Goal: Check status: Check status

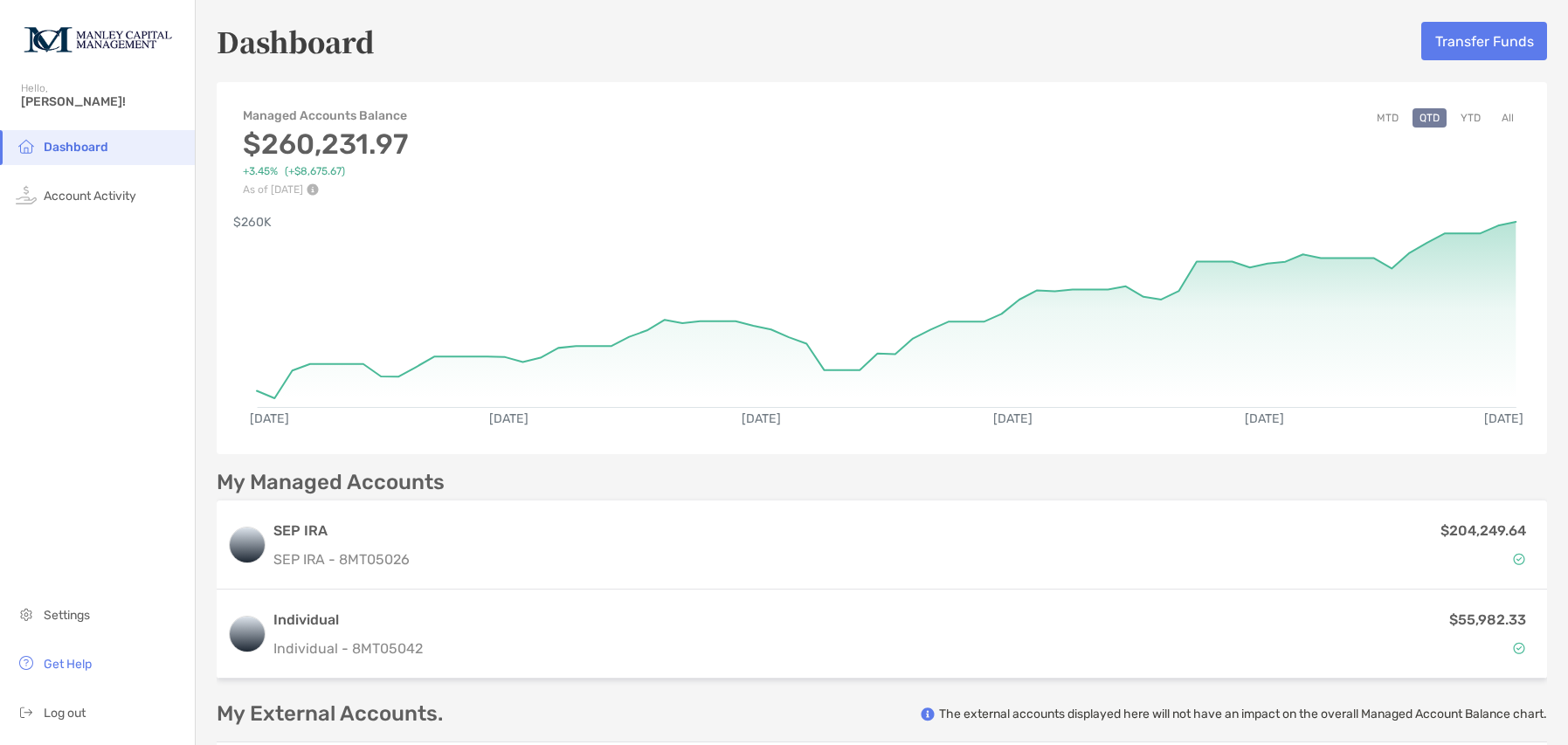
click at [1498, 119] on button "All" at bounding box center [1508, 118] width 27 height 19
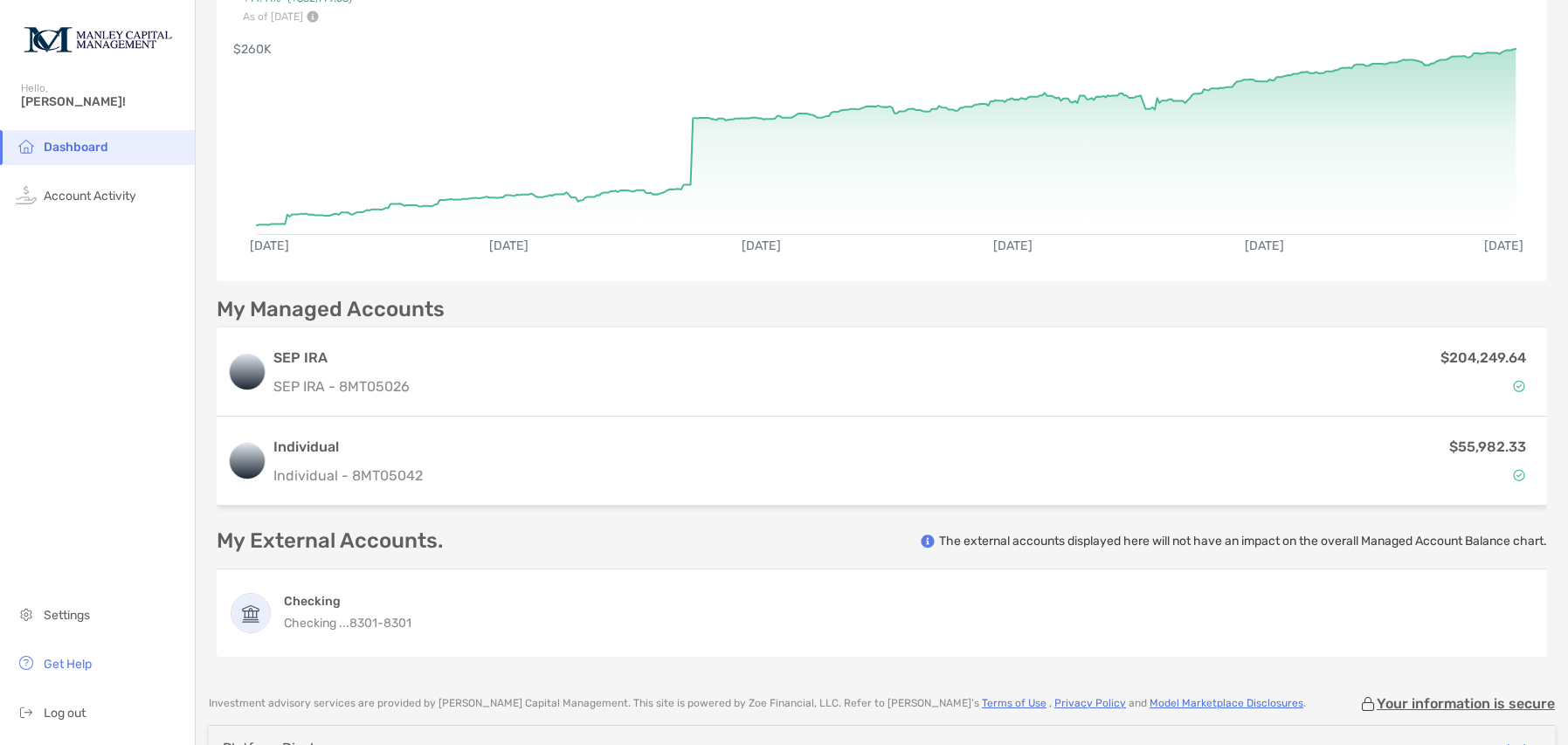
scroll to position [281, 0]
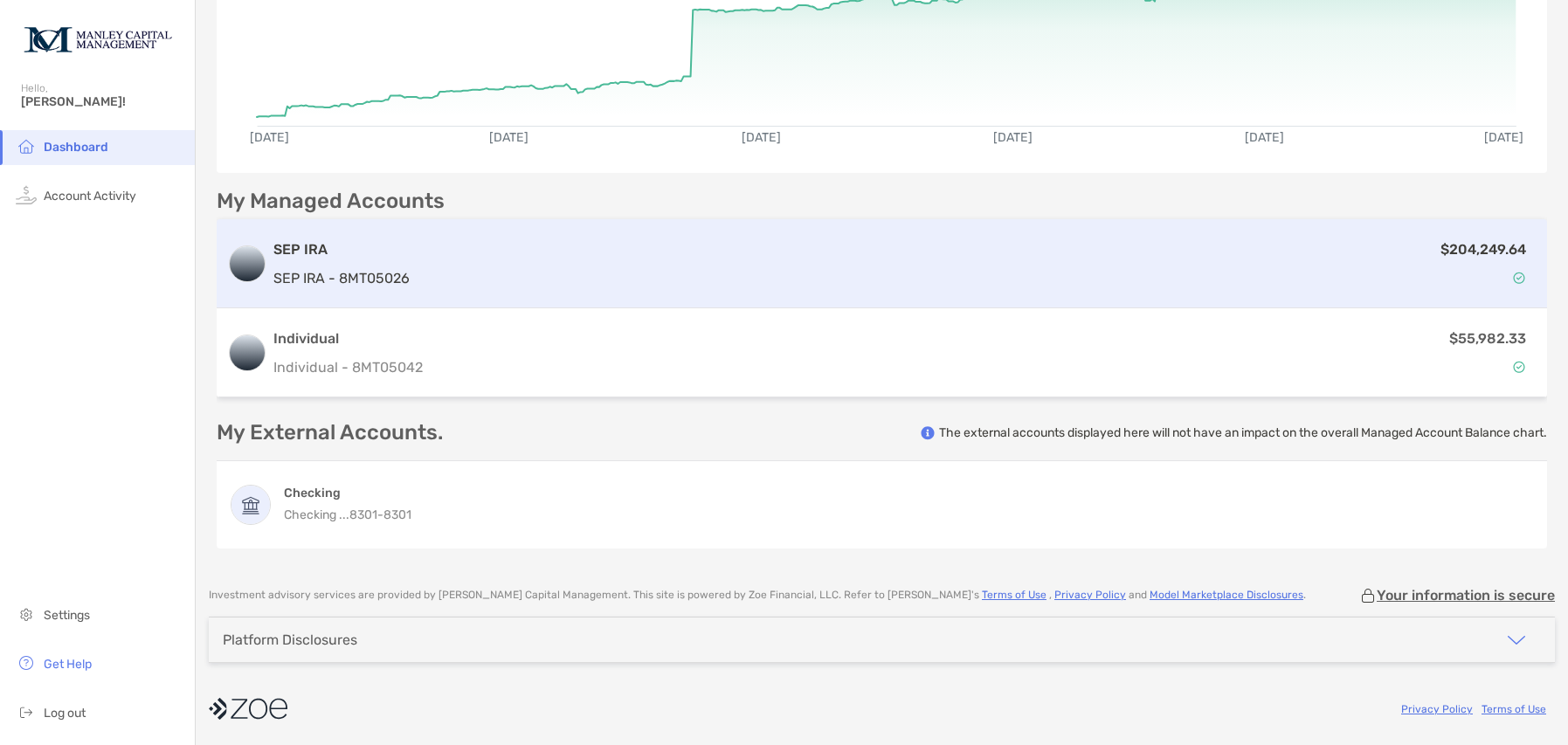
click at [396, 267] on p "SEP IRA - 8MT05026" at bounding box center [342, 278] width 136 height 22
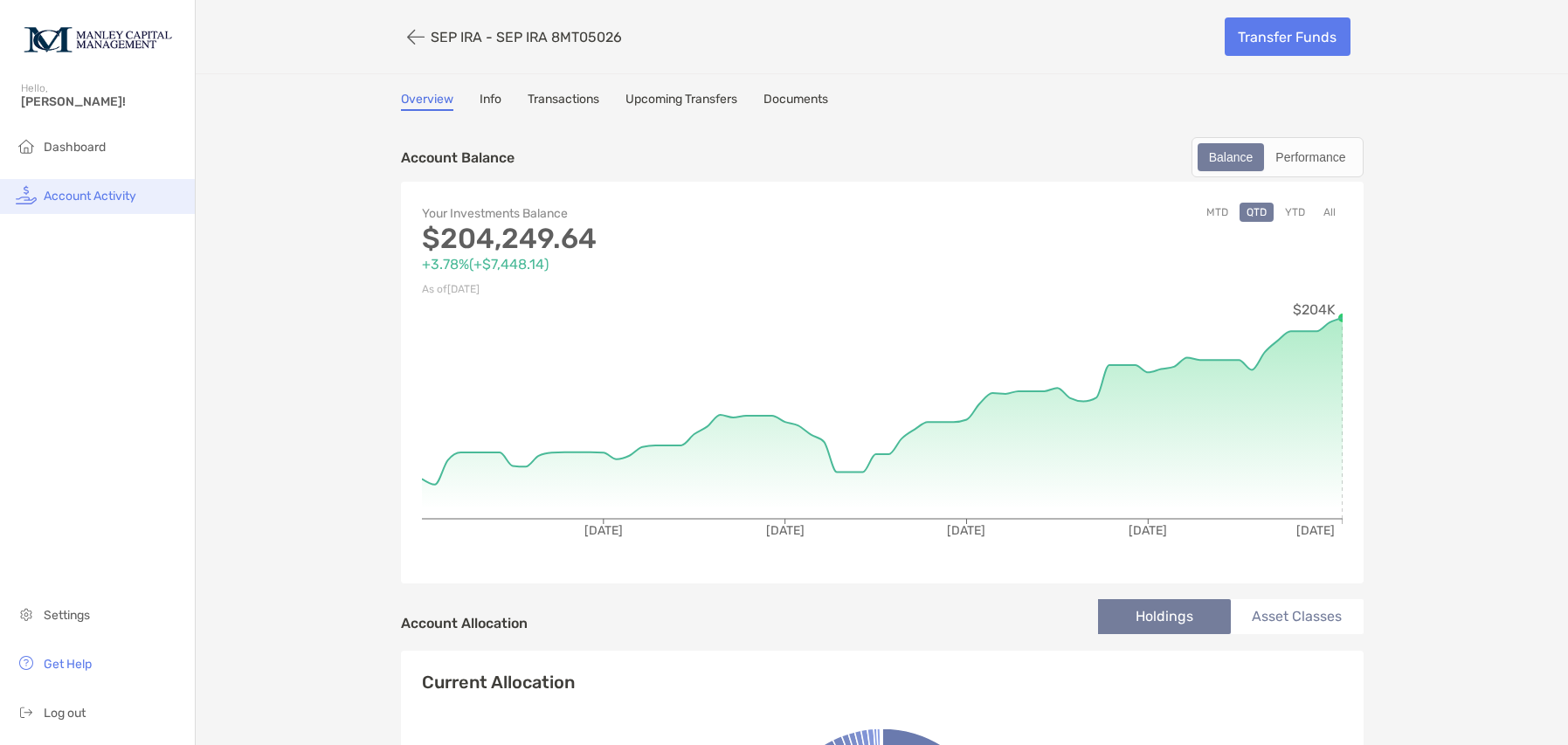
click at [107, 197] on span "Account Activity" at bounding box center [89, 196] width 93 height 15
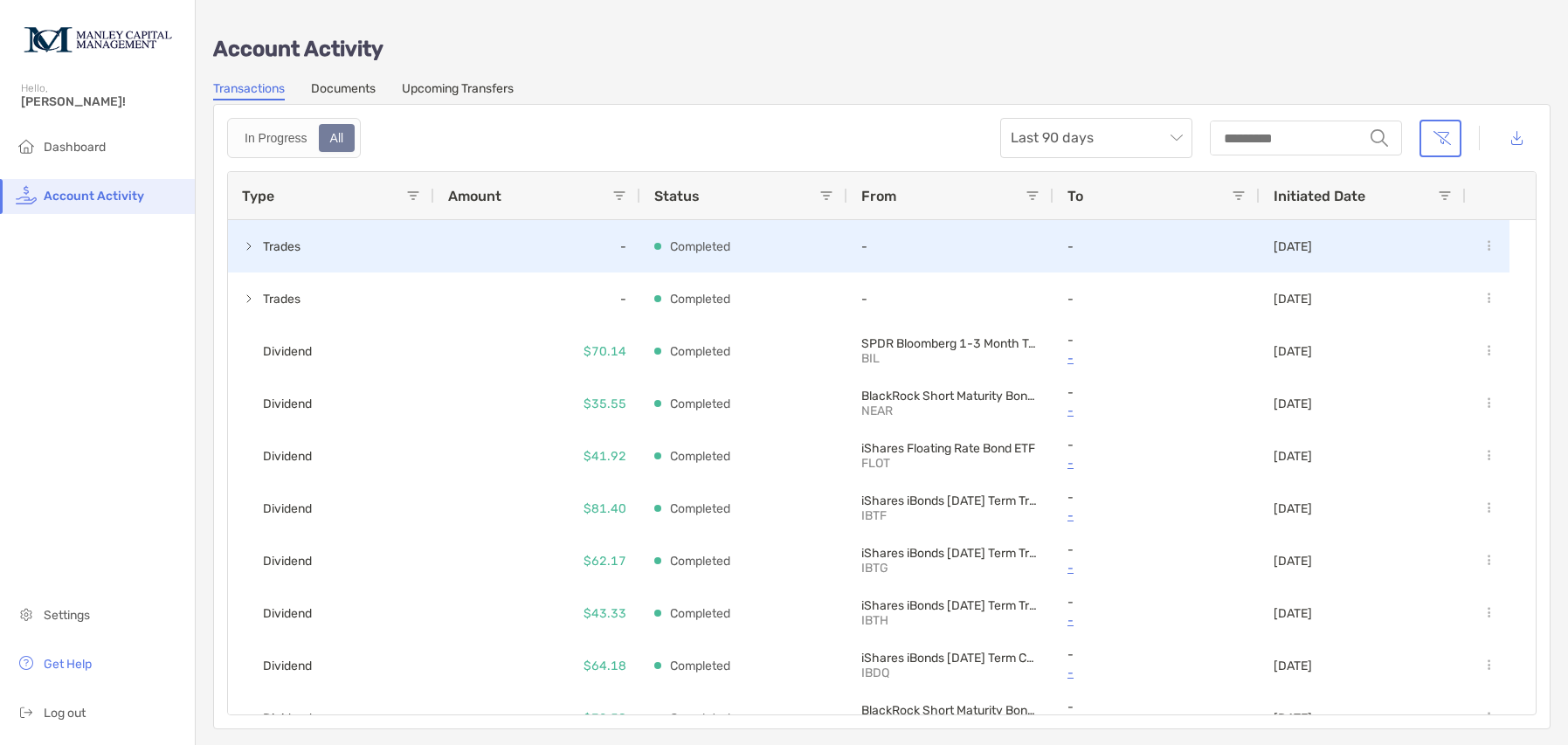
click at [681, 252] on p "Completed" at bounding box center [700, 247] width 60 height 22
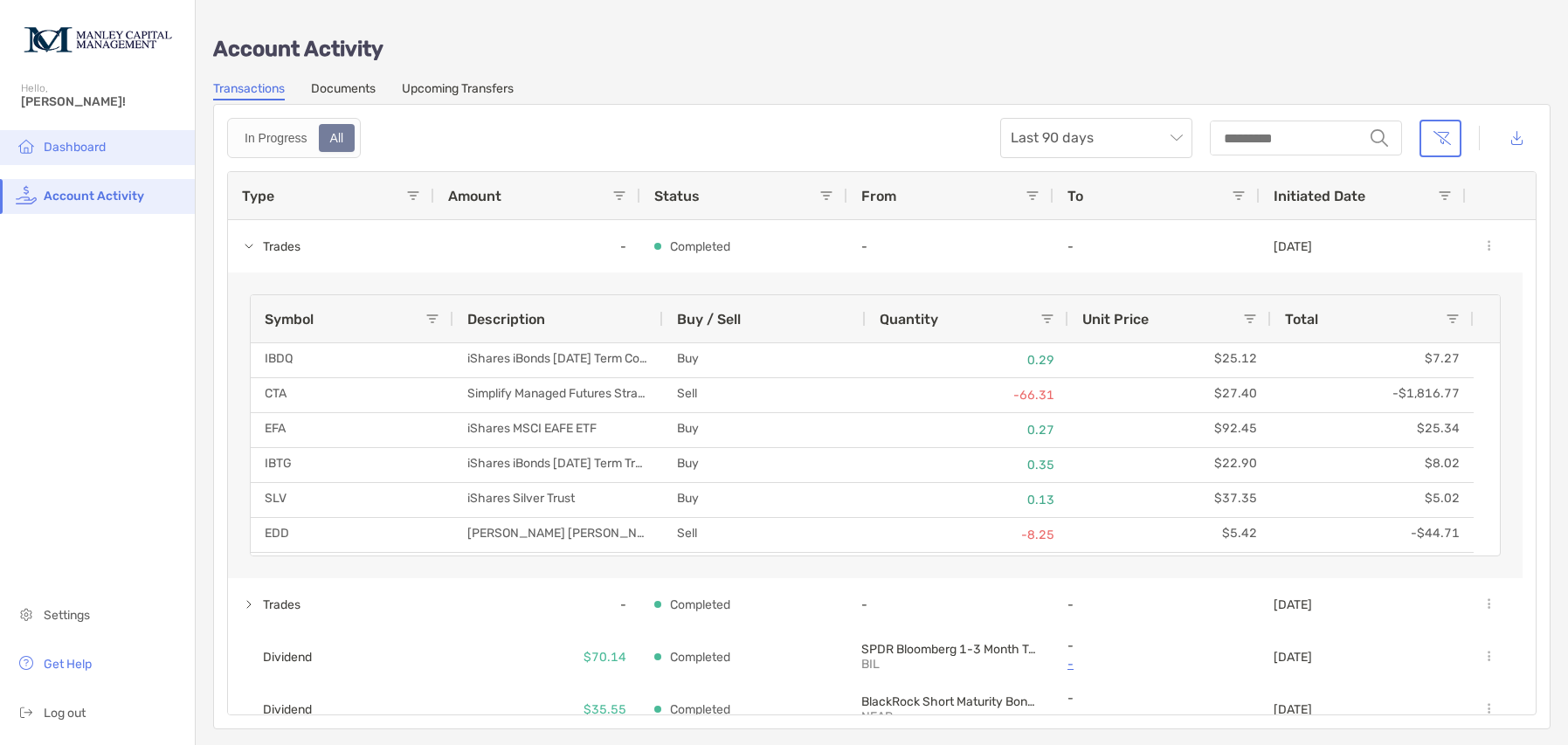
click at [121, 146] on li "Dashboard" at bounding box center [97, 147] width 195 height 35
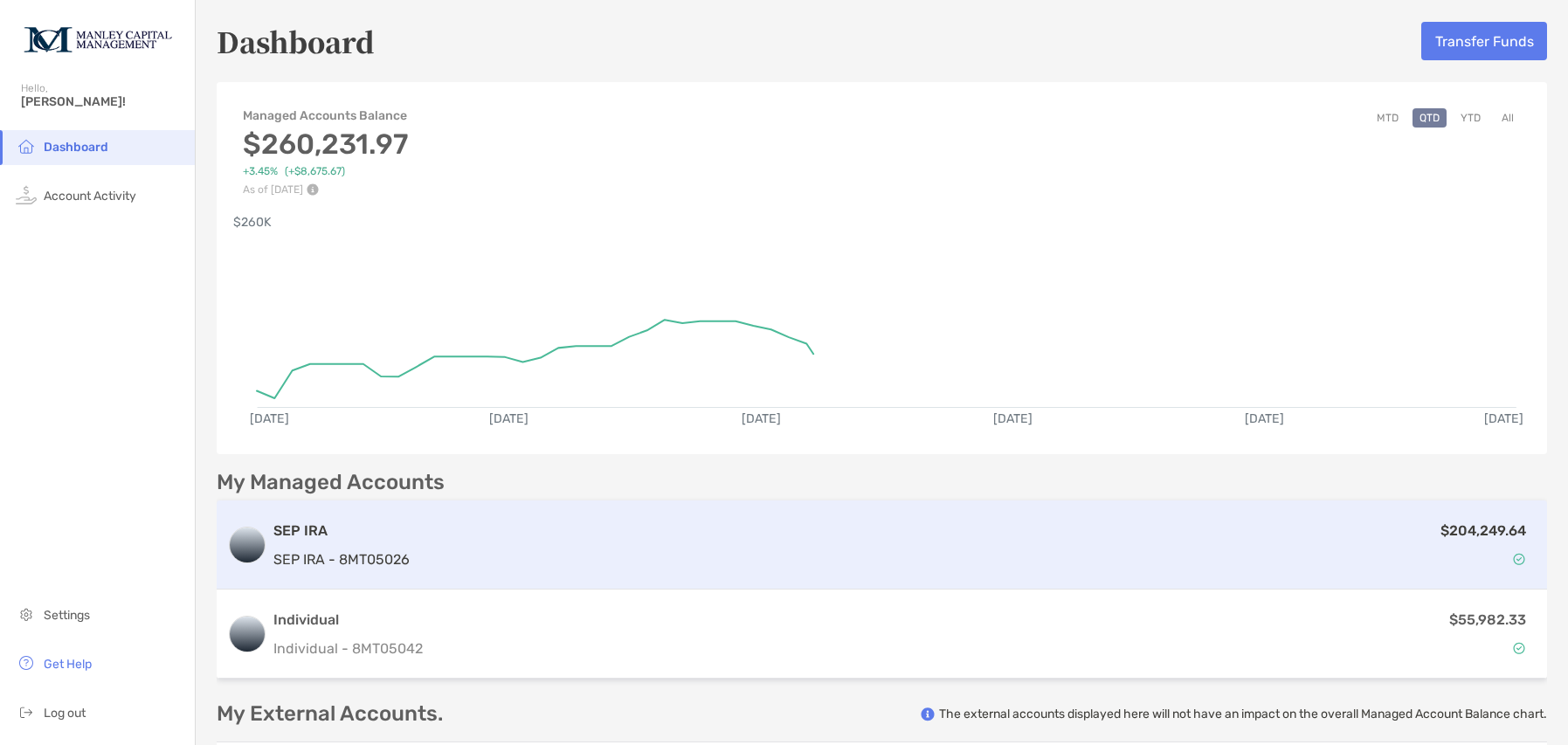
click at [737, 549] on div "$204,249.64" at bounding box center [977, 545] width 1120 height 50
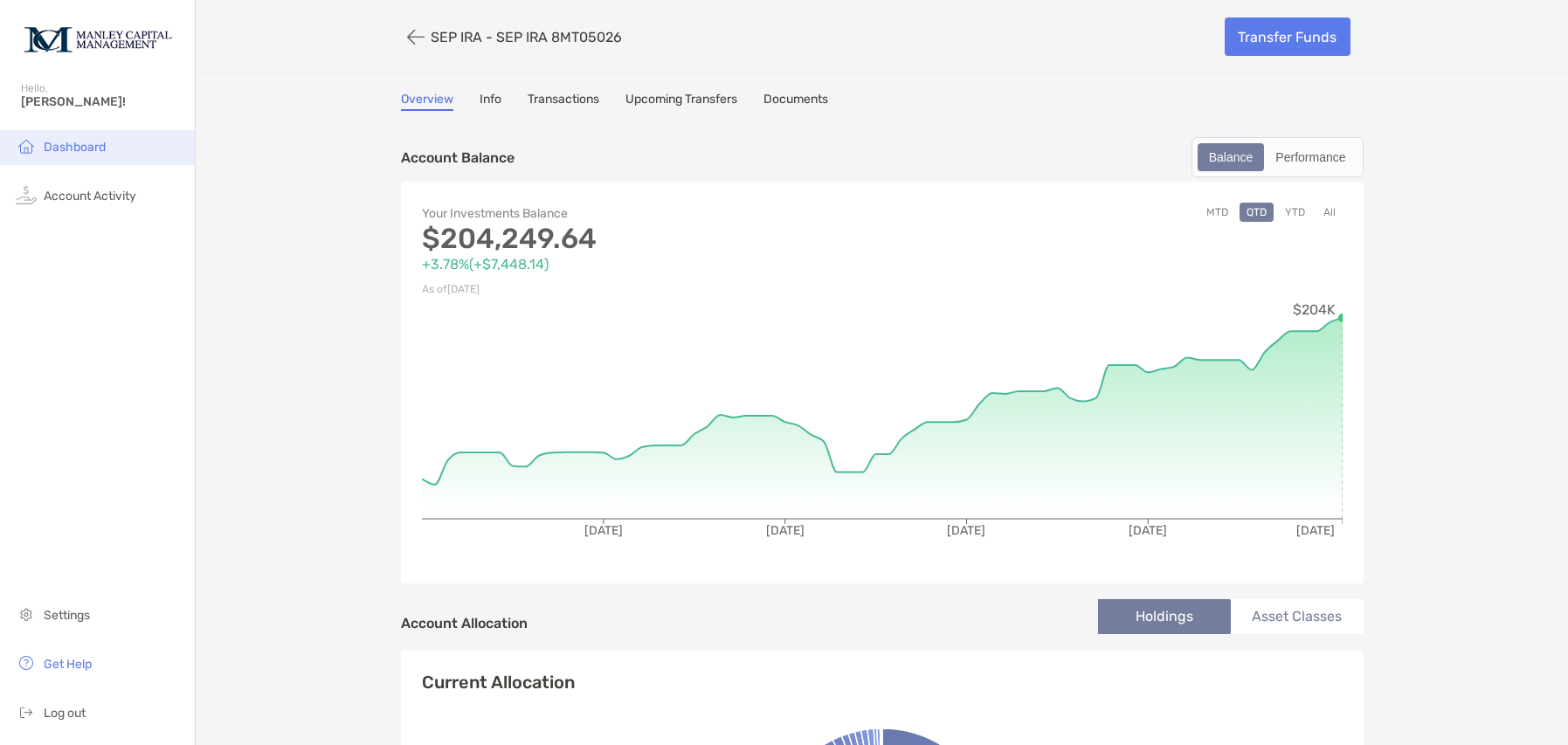
click at [75, 141] on span "Dashboard" at bounding box center [74, 147] width 62 height 15
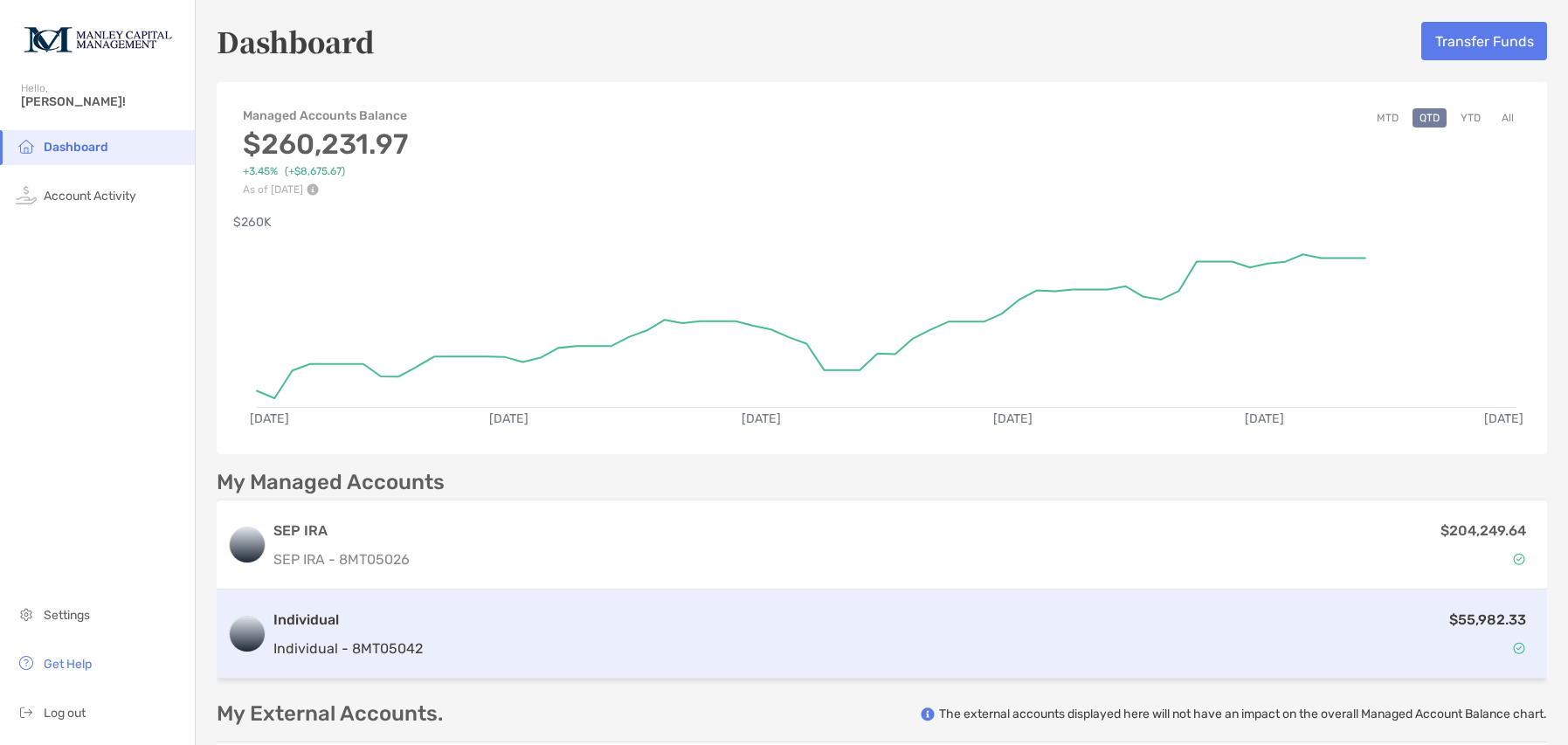
click at [426, 635] on div "Individual Individual - 8MT05042 $55,982.33" at bounding box center [882, 634] width 1331 height 89
